Goal: Task Accomplishment & Management: Complete application form

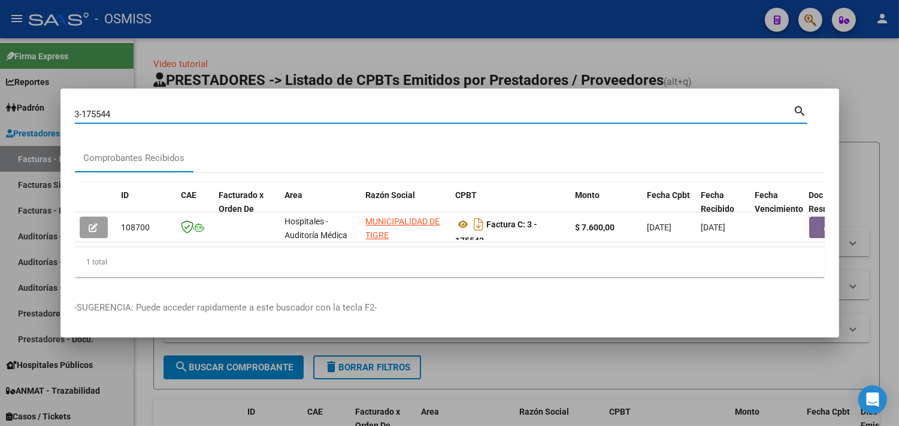
type input "3-175544"
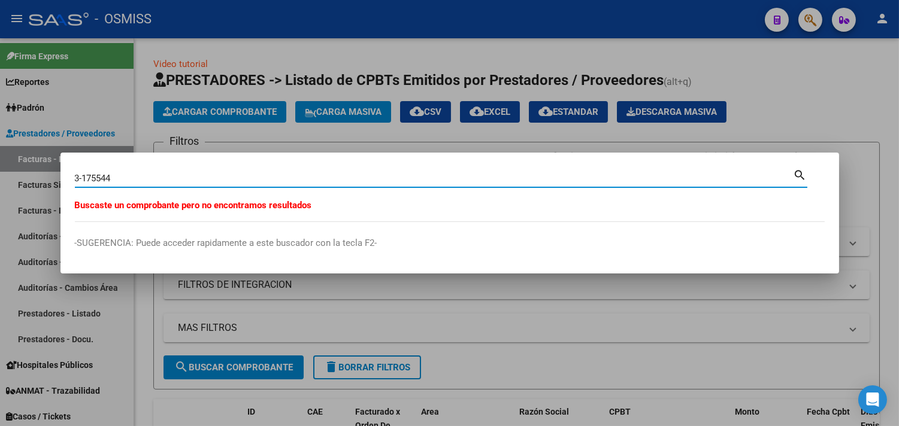
drag, startPoint x: 118, startPoint y: 177, endPoint x: 82, endPoint y: 179, distance: 36.0
click at [82, 179] on input "3-175544" at bounding box center [434, 178] width 719 height 11
click at [161, 67] on div at bounding box center [449, 213] width 899 height 426
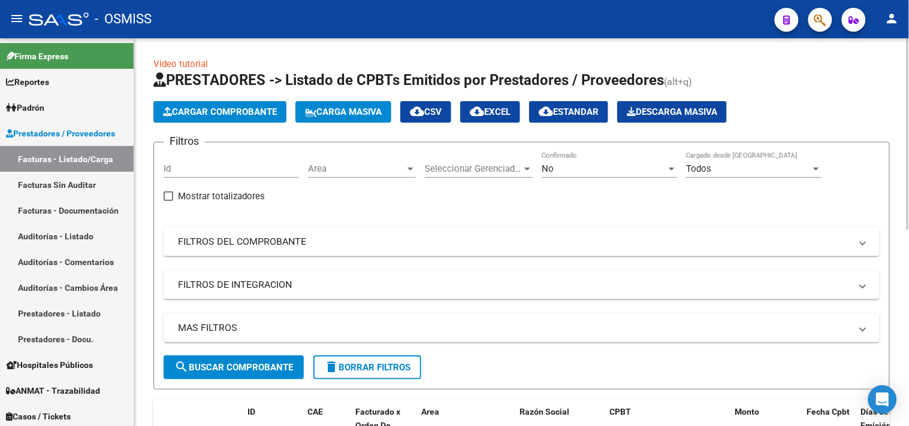
click at [184, 116] on span "Cargar Comprobante" at bounding box center [220, 112] width 114 height 11
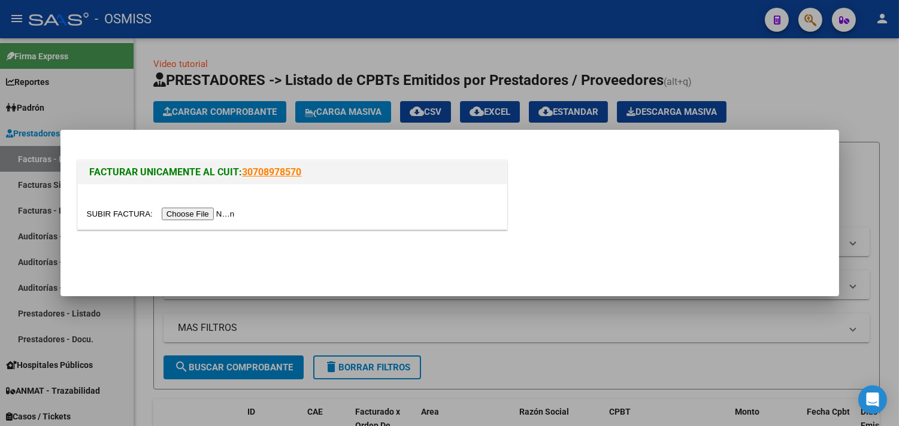
click at [198, 216] on input "file" at bounding box center [163, 214] width 152 height 13
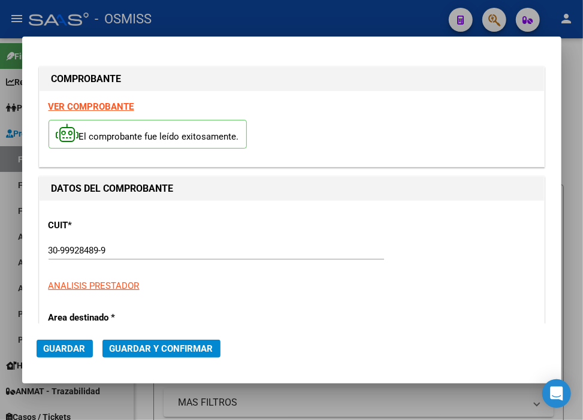
scroll to position [133, 0]
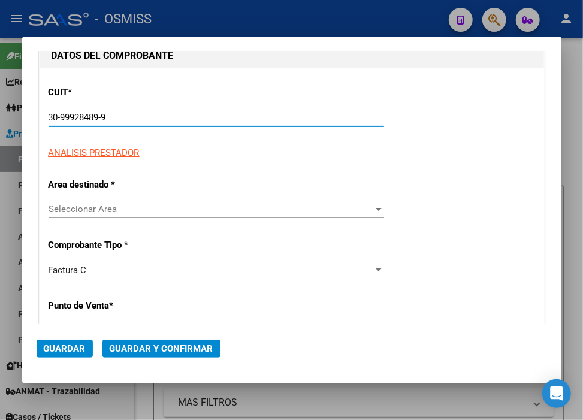
click at [117, 120] on input "30-99928489-9" at bounding box center [216, 117] width 335 height 11
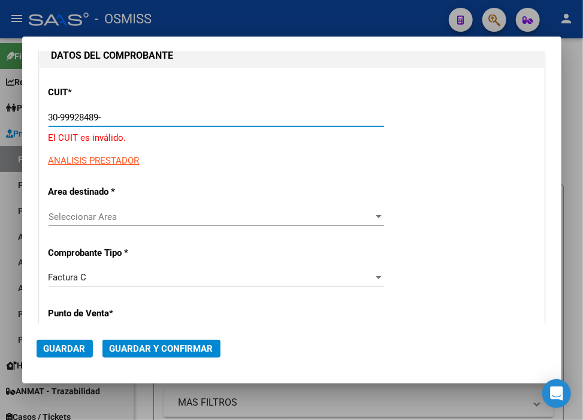
type input "30-99928489-9"
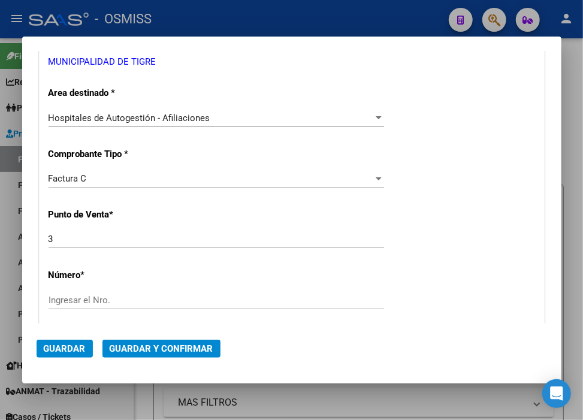
scroll to position [266, 0]
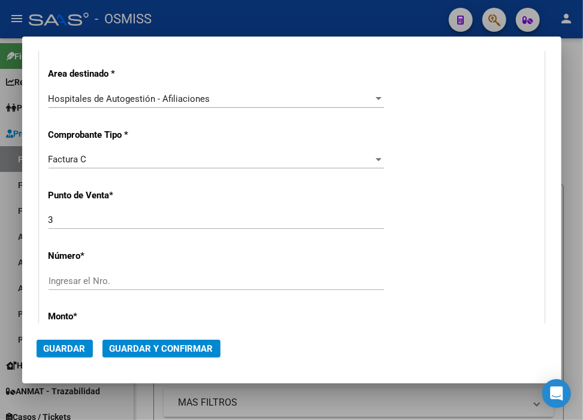
click at [84, 278] on input "Ingresar el Nro." at bounding box center [216, 281] width 335 height 11
type input "175544"
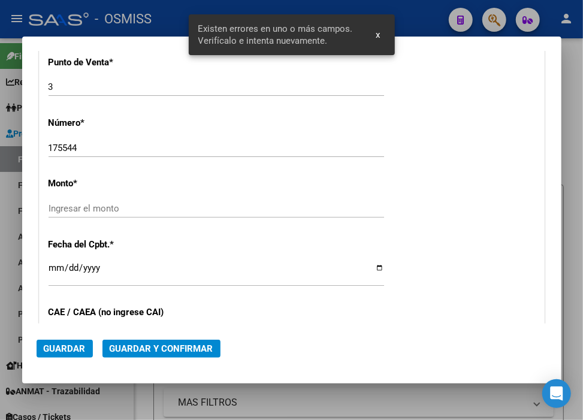
scroll to position [414, 0]
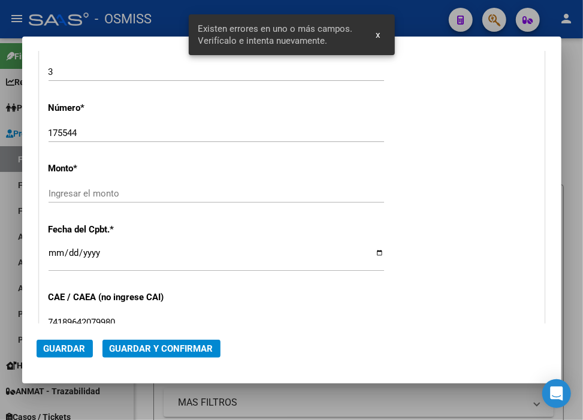
click at [122, 195] on input "Ingresar el monto" at bounding box center [216, 193] width 335 height 11
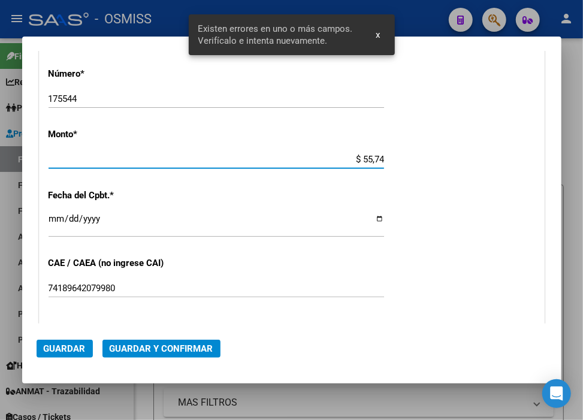
scroll to position [480, 0]
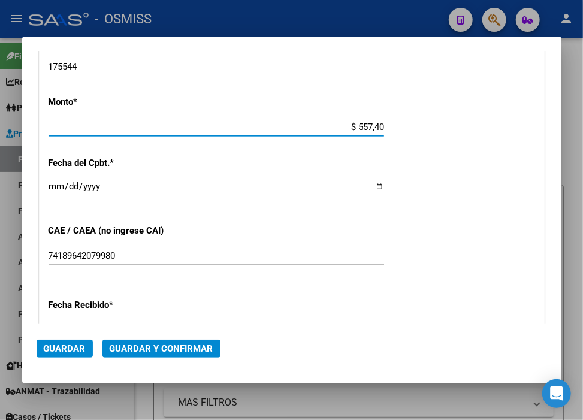
type input "$ 5.574,00"
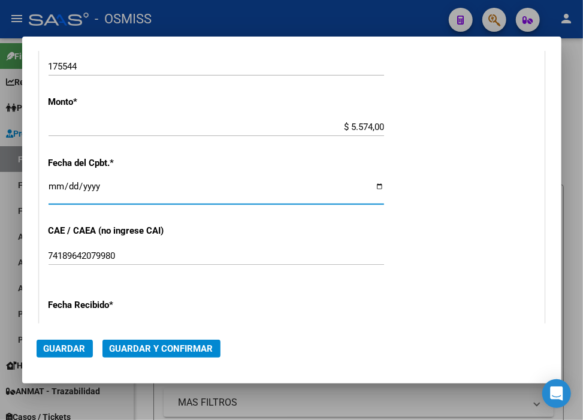
click at [57, 183] on input "Ingresar la fecha" at bounding box center [216, 191] width 335 height 19
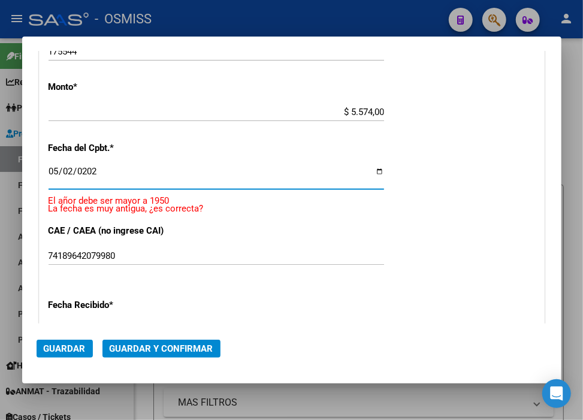
type input "[DATE]"
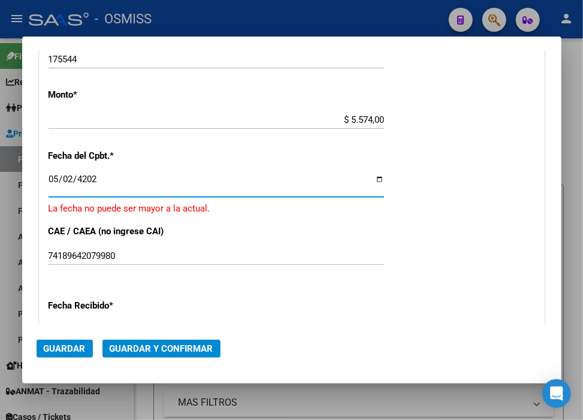
type input "[DATE]"
click at [164, 350] on span "Guardar y Confirmar" at bounding box center [162, 348] width 104 height 11
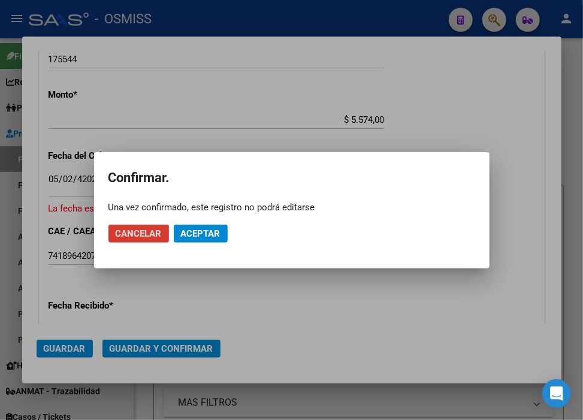
click at [226, 304] on div at bounding box center [291, 210] width 583 height 420
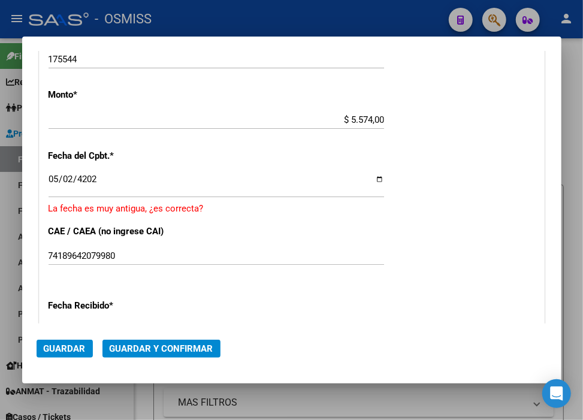
click at [181, 341] on button "Guardar y Confirmar" at bounding box center [161, 349] width 118 height 18
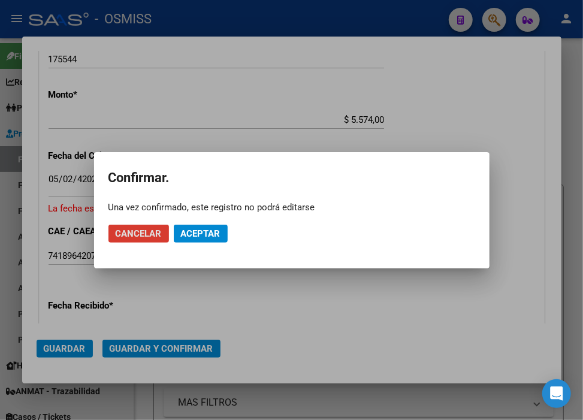
click at [202, 228] on span "Aceptar" at bounding box center [201, 233] width 40 height 11
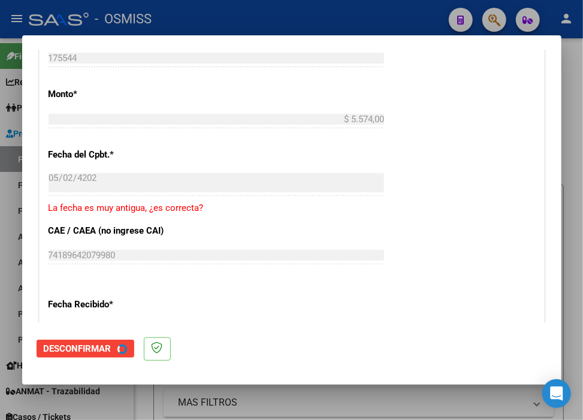
scroll to position [0, 0]
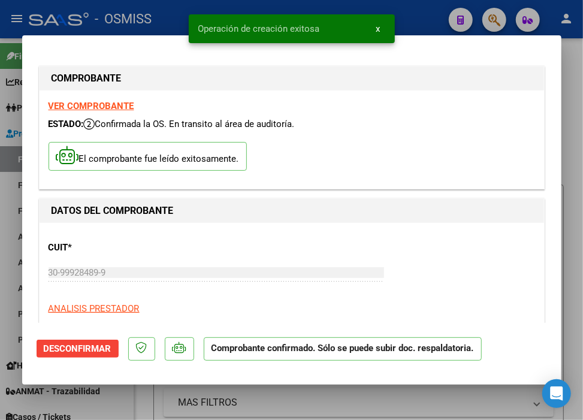
type input "[DATE]"
click at [408, 18] on div "Operación de creación exitosa x" at bounding box center [291, 29] width 235 height 58
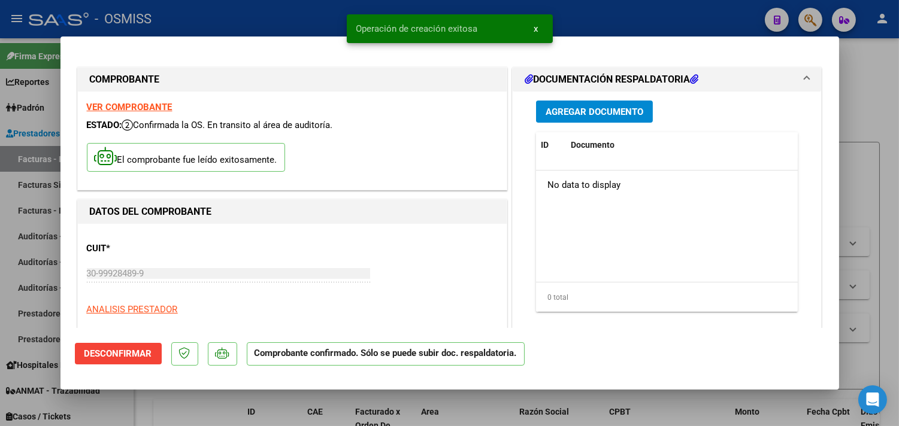
click at [217, 27] on div at bounding box center [449, 213] width 899 height 426
type input "$ 0,00"
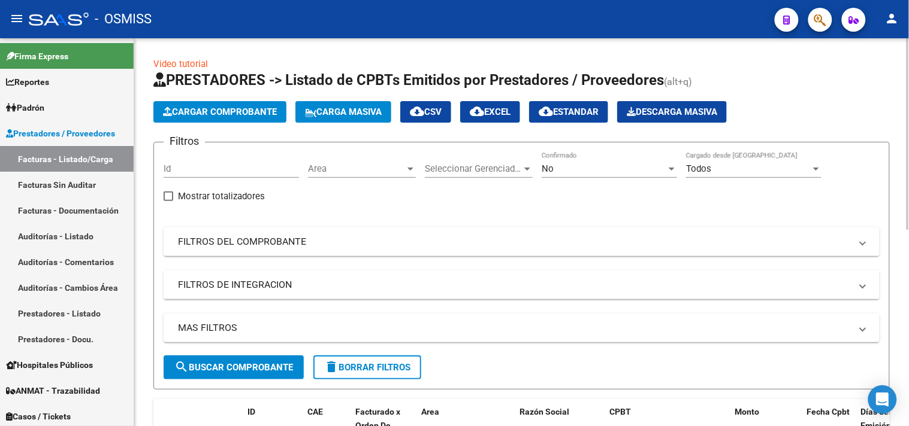
click at [208, 112] on span "Cargar Comprobante" at bounding box center [220, 112] width 114 height 11
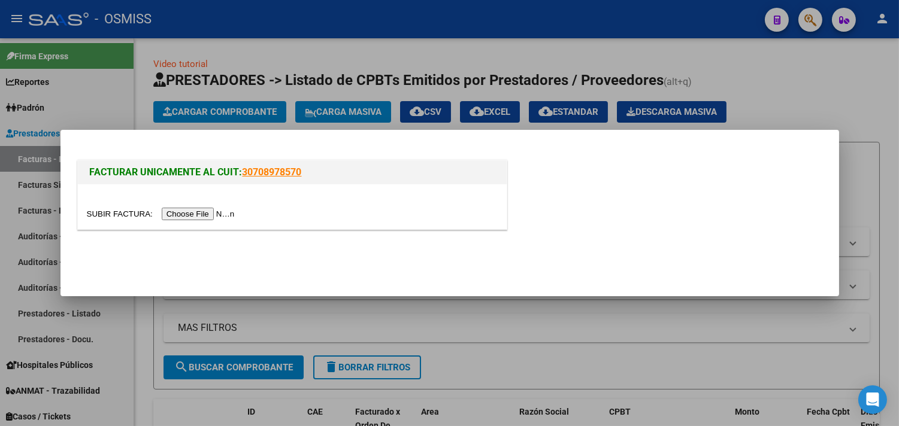
click at [220, 212] on input "file" at bounding box center [163, 214] width 152 height 13
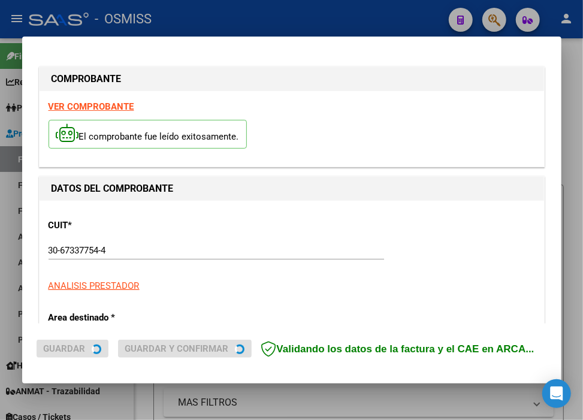
type input "[DATE]"
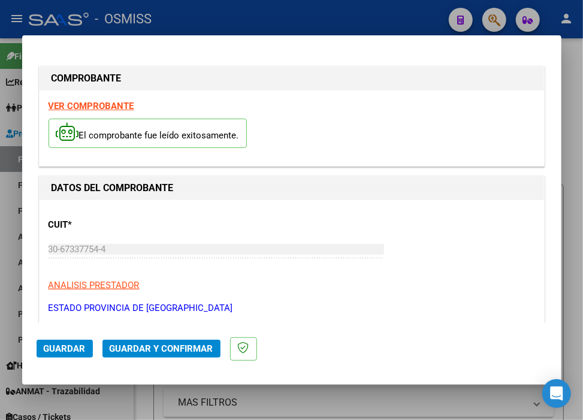
scroll to position [66, 0]
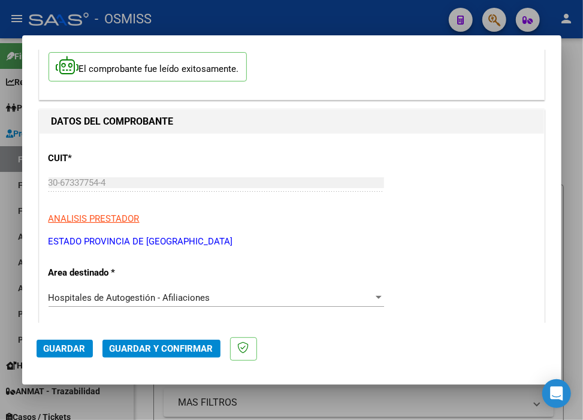
click at [176, 356] on button "Guardar y Confirmar" at bounding box center [161, 349] width 118 height 18
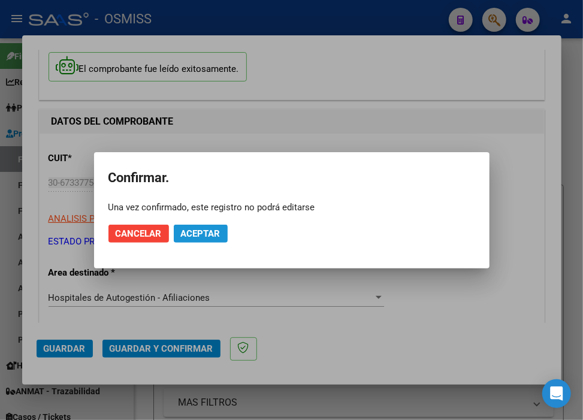
click at [205, 229] on span "Aceptar" at bounding box center [201, 233] width 40 height 11
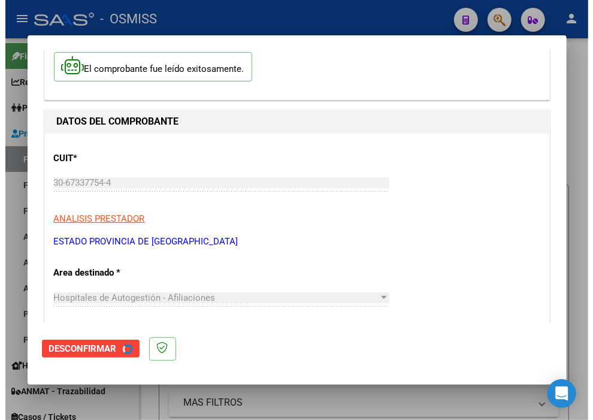
scroll to position [0, 0]
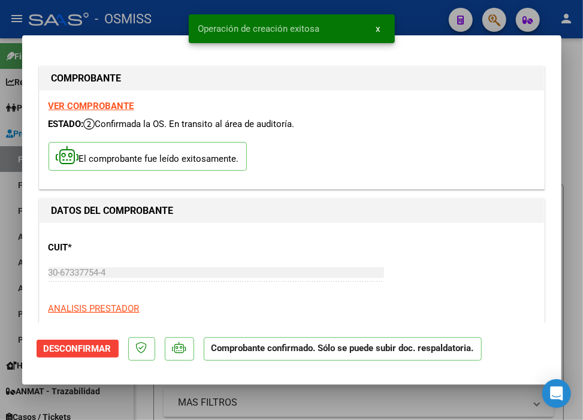
click at [409, 13] on div at bounding box center [291, 210] width 583 height 420
type input "$ 0,00"
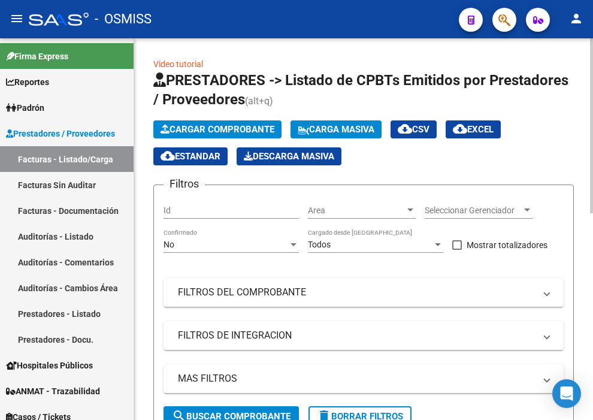
click at [213, 131] on span "Cargar Comprobante" at bounding box center [218, 129] width 114 height 11
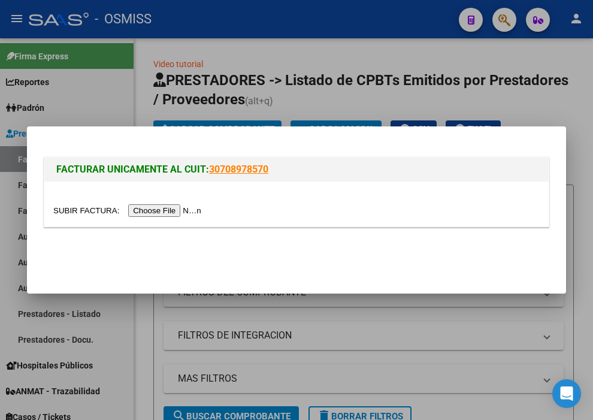
click at [187, 211] on input "file" at bounding box center [129, 210] width 152 height 13
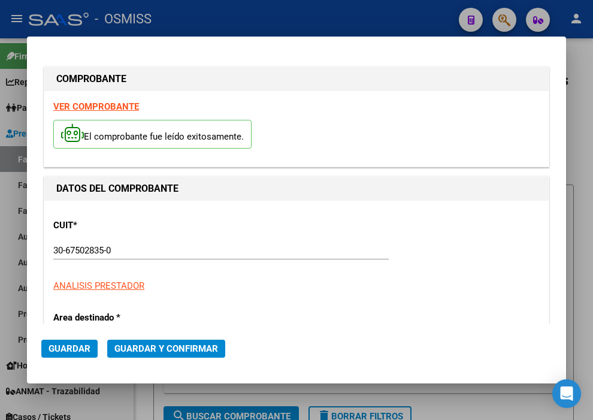
type input "[DATE]"
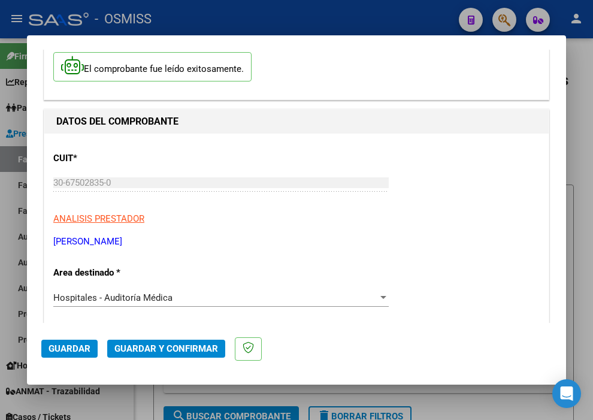
scroll to position [133, 0]
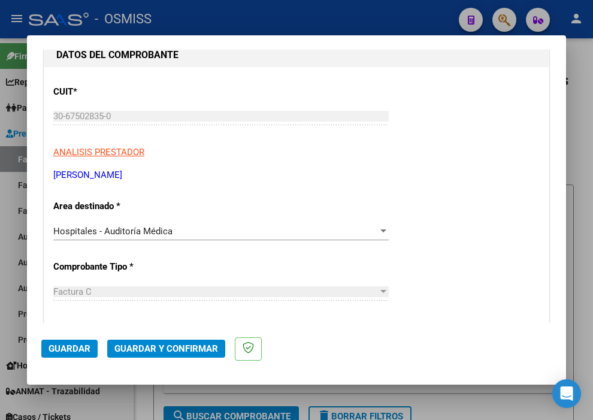
click at [163, 230] on span "Hospitales - Auditoría Médica" at bounding box center [112, 231] width 119 height 11
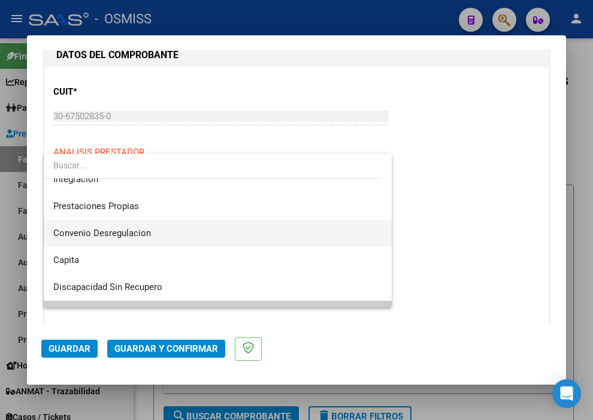
scroll to position [0, 0]
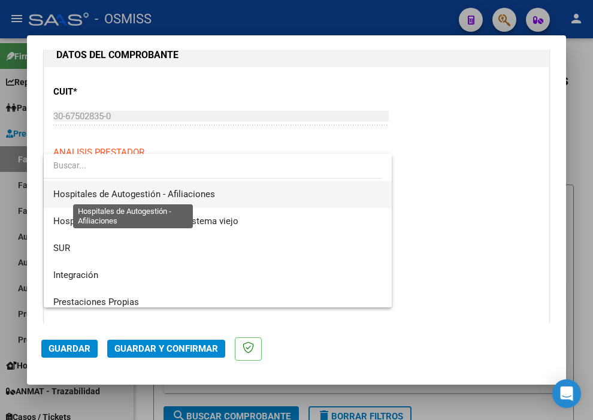
click at [180, 193] on span "Hospitales de Autogestión - Afiliaciones" at bounding box center [134, 194] width 162 height 11
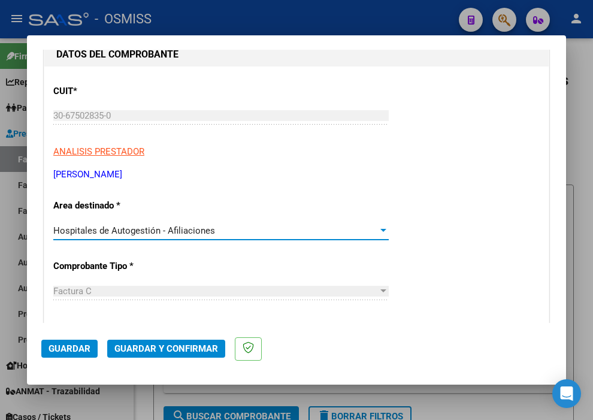
scroll to position [133, 0]
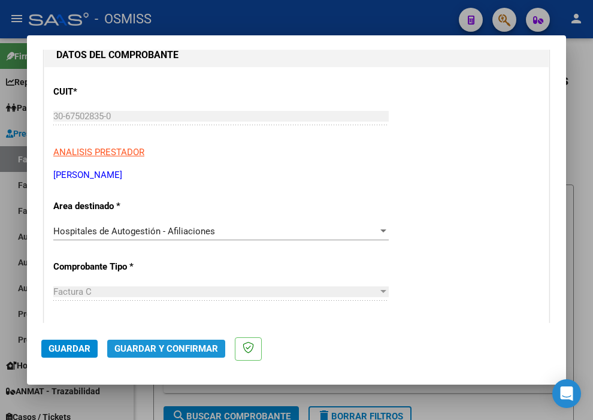
click at [202, 352] on span "Guardar y Confirmar" at bounding box center [166, 348] width 104 height 11
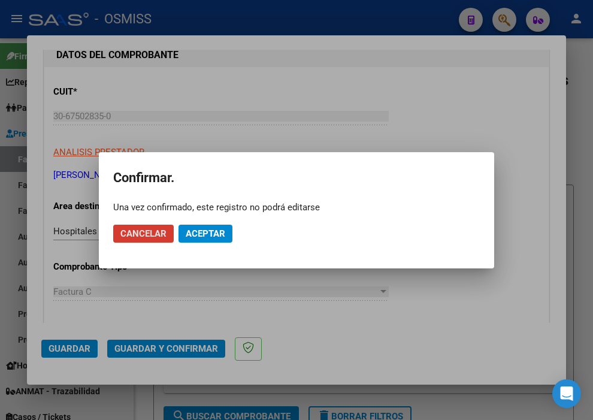
click at [220, 236] on span "Aceptar" at bounding box center [206, 233] width 40 height 11
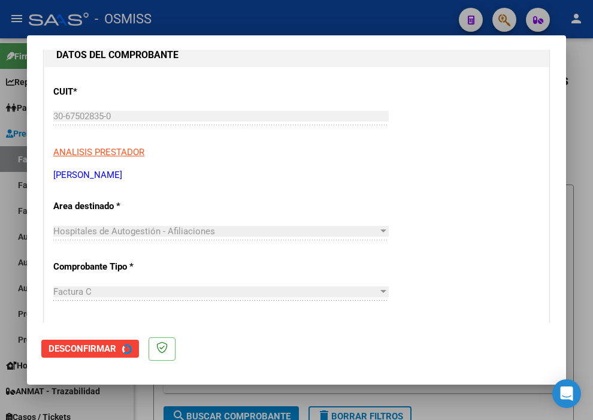
scroll to position [0, 0]
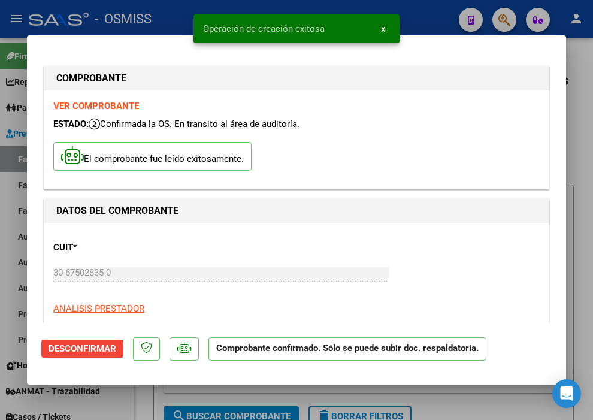
click at [409, 19] on div "Operación de creación exitosa x" at bounding box center [296, 29] width 235 height 58
click at [418, 22] on div at bounding box center [296, 210] width 593 height 420
type input "$ 0,00"
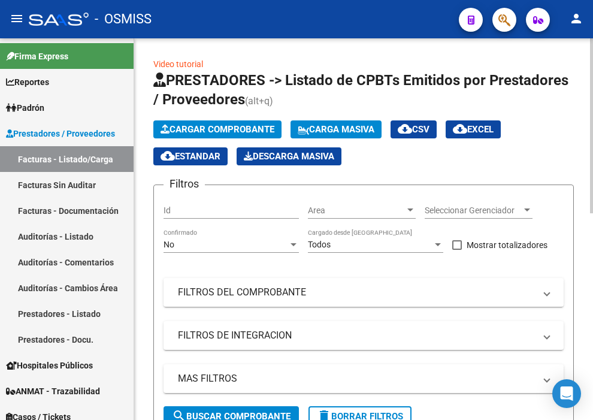
click at [232, 129] on span "Cargar Comprobante" at bounding box center [218, 129] width 114 height 11
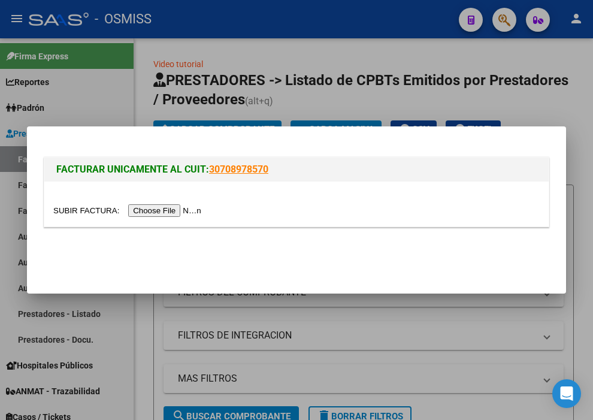
click at [189, 210] on input "file" at bounding box center [129, 210] width 152 height 13
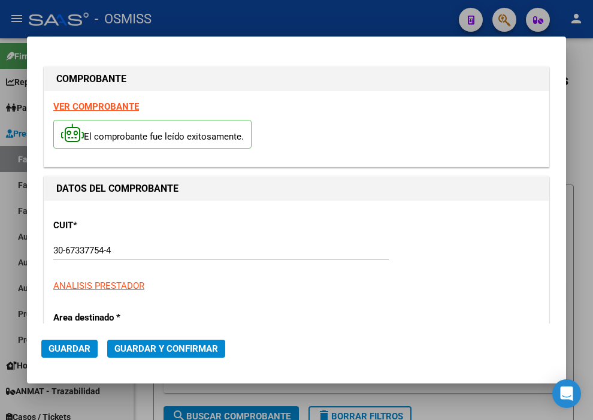
type input "[DATE]"
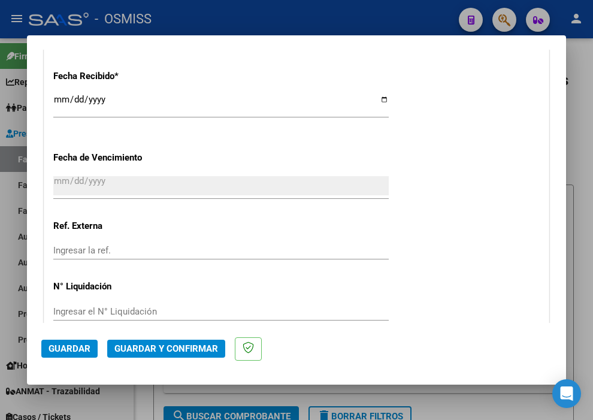
scroll to position [732, 0]
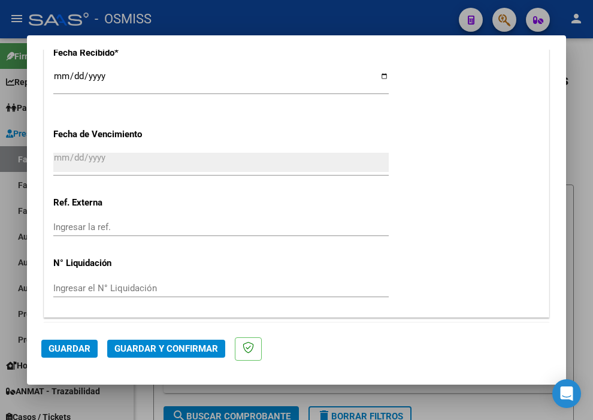
click at [198, 344] on span "Guardar y Confirmar" at bounding box center [166, 348] width 104 height 11
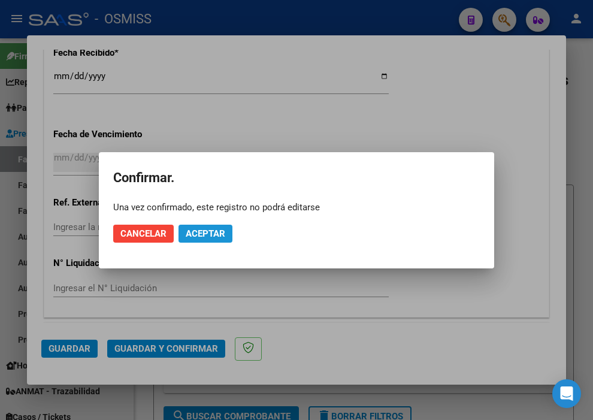
click at [204, 240] on button "Aceptar" at bounding box center [206, 234] width 54 height 18
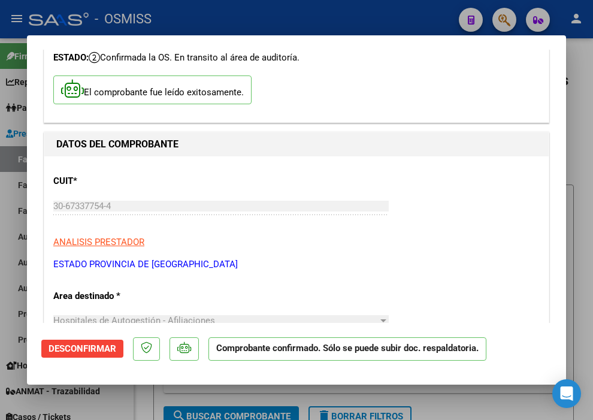
scroll to position [0, 0]
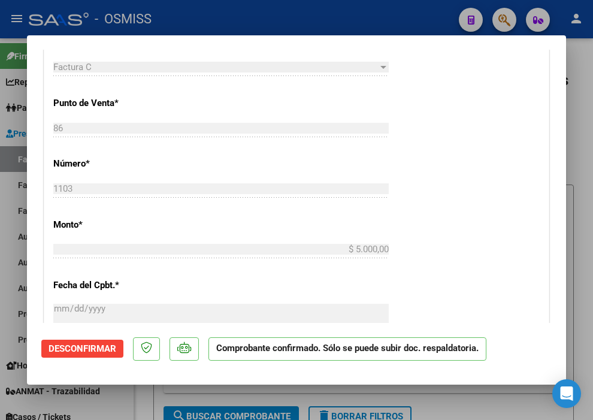
click at [409, 22] on div at bounding box center [296, 210] width 593 height 420
type input "$ 0,00"
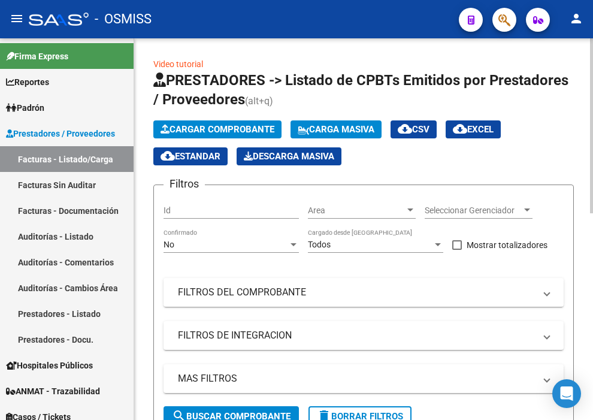
click at [204, 124] on span "Cargar Comprobante" at bounding box center [218, 129] width 114 height 11
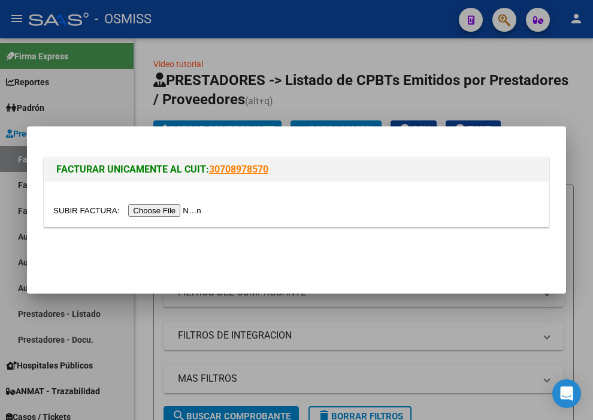
click at [184, 207] on input "file" at bounding box center [129, 210] width 152 height 13
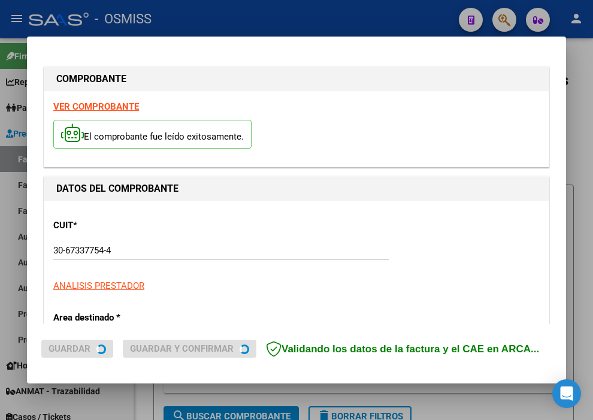
type input "[DATE]"
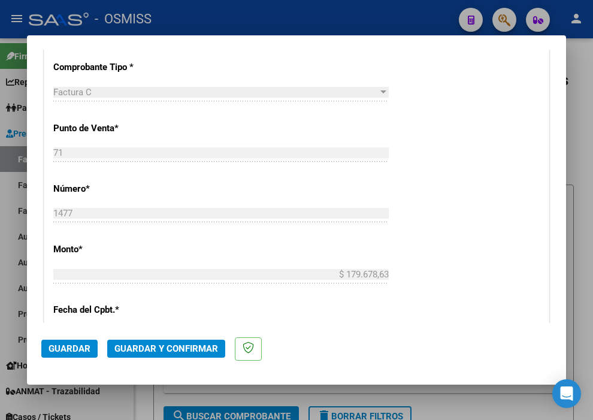
scroll to position [399, 0]
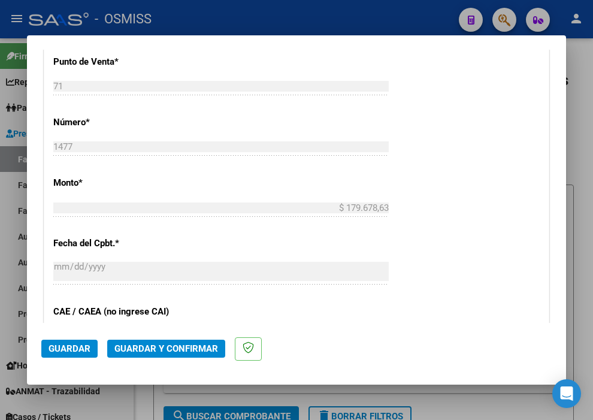
click at [190, 340] on button "Guardar y Confirmar" at bounding box center [166, 349] width 118 height 18
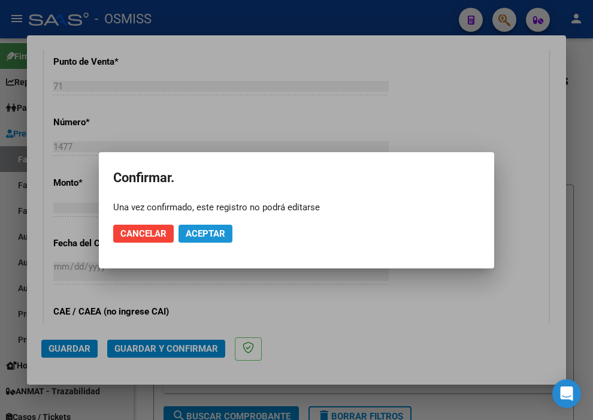
click at [230, 231] on button "Aceptar" at bounding box center [206, 234] width 54 height 18
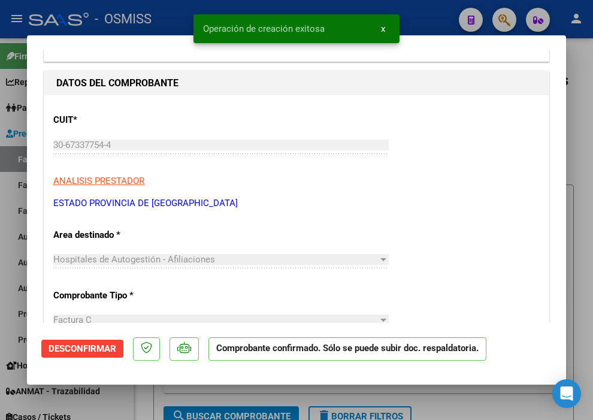
scroll to position [133, 0]
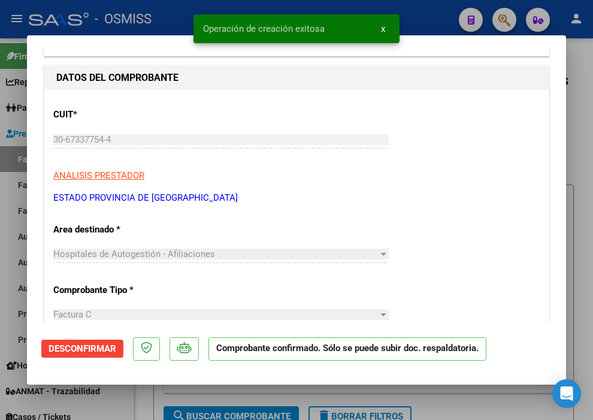
click at [415, 22] on div at bounding box center [296, 210] width 593 height 420
type input "$ 0,00"
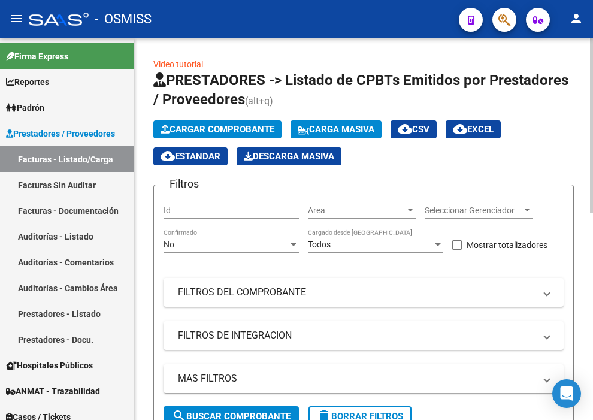
click at [237, 128] on span "Cargar Comprobante" at bounding box center [218, 129] width 114 height 11
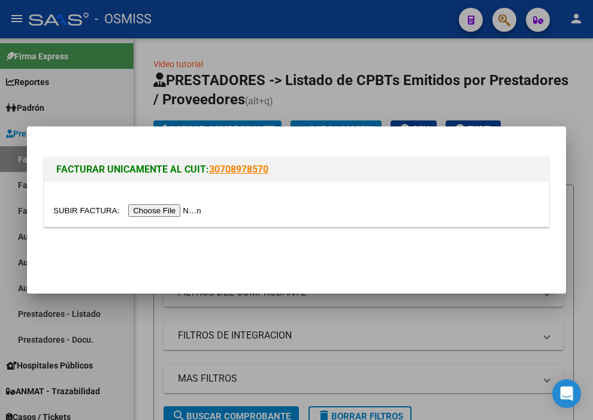
click at [192, 208] on input "file" at bounding box center [129, 210] width 152 height 13
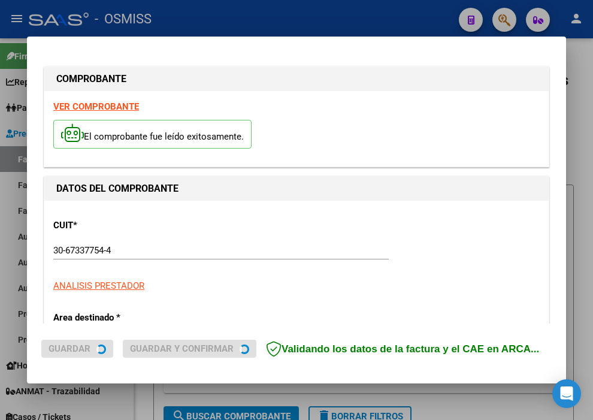
type input "[DATE]"
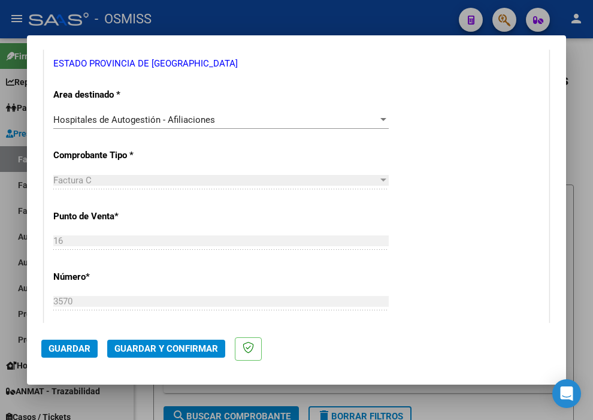
scroll to position [266, 0]
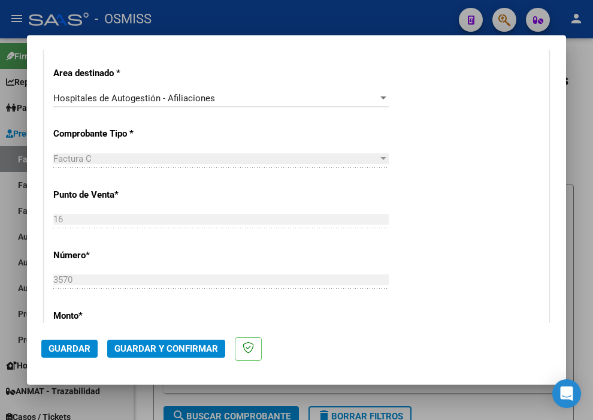
click at [131, 350] on span "Guardar y Confirmar" at bounding box center [166, 348] width 104 height 11
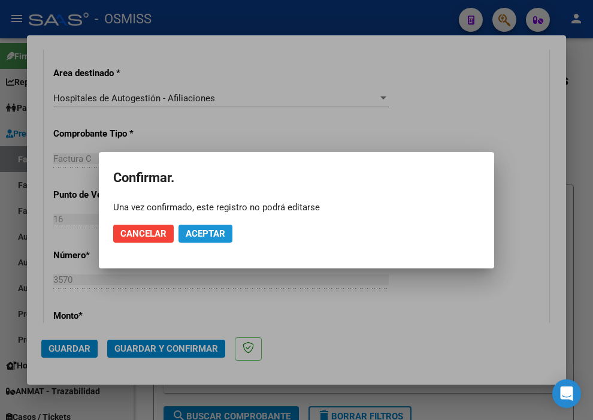
click at [198, 236] on span "Aceptar" at bounding box center [206, 233] width 40 height 11
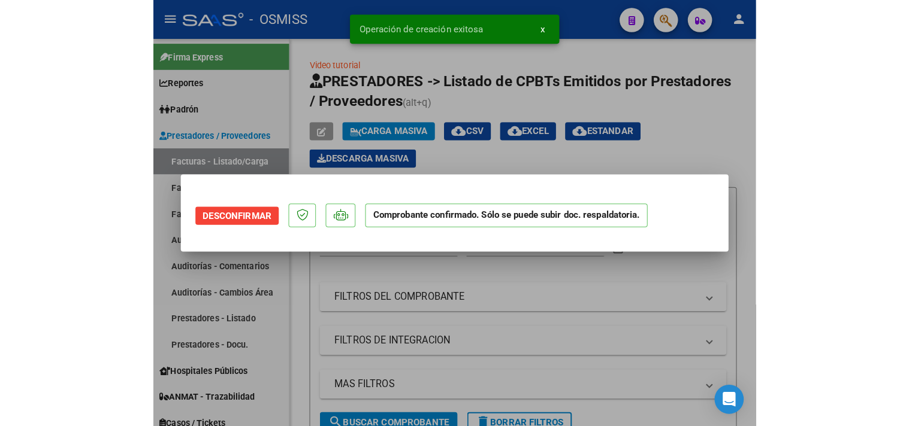
scroll to position [0, 0]
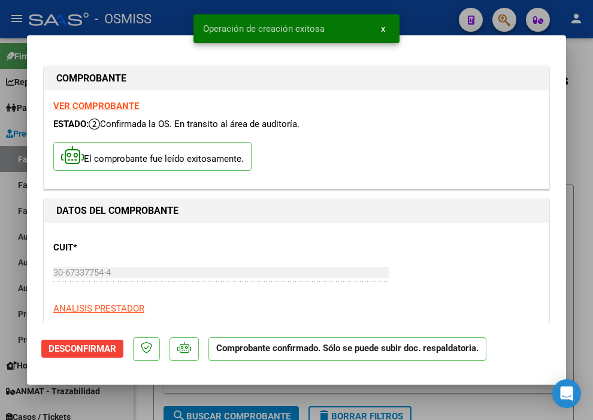
click at [429, 17] on div at bounding box center [296, 210] width 593 height 420
type input "$ 0,00"
